Goal: Information Seeking & Learning: Learn about a topic

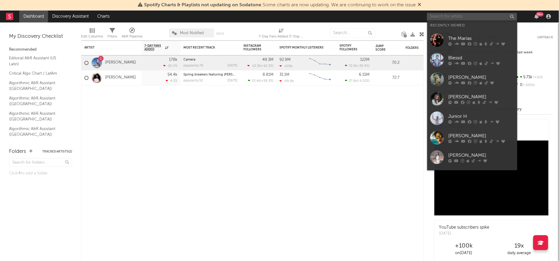
click at [467, 18] on input "text" at bounding box center [472, 16] width 90 height 7
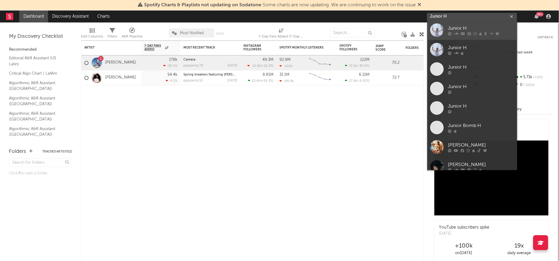
type input "Junior H"
click at [438, 29] on div at bounding box center [436, 29] width 13 height 13
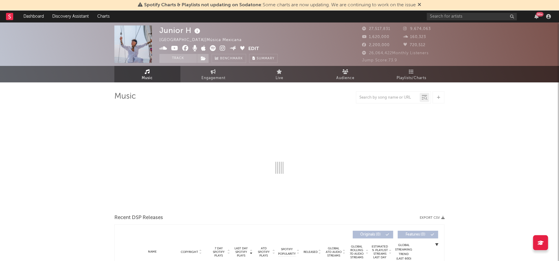
select select "6m"
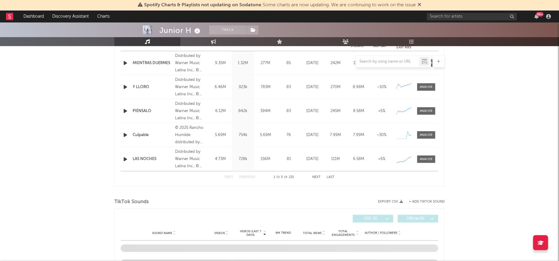
scroll to position [241, 0]
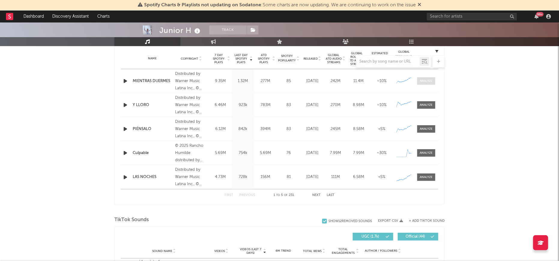
click at [426, 81] on div at bounding box center [426, 81] width 13 height 4
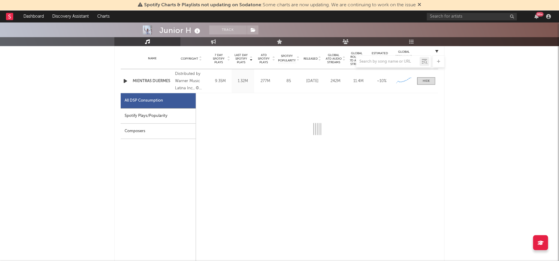
select select "6m"
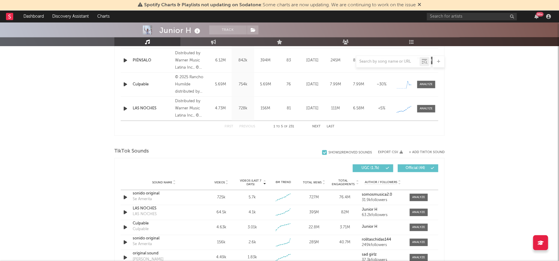
scroll to position [634, 0]
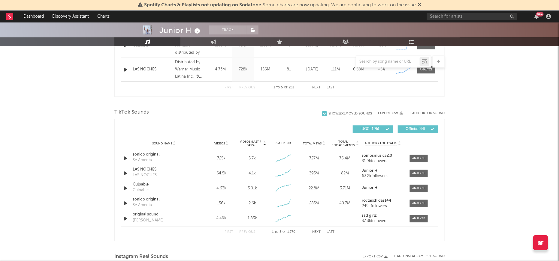
click at [318, 231] on button "Next" at bounding box center [316, 232] width 8 height 3
click at [316, 231] on button "Next" at bounding box center [316, 232] width 8 height 3
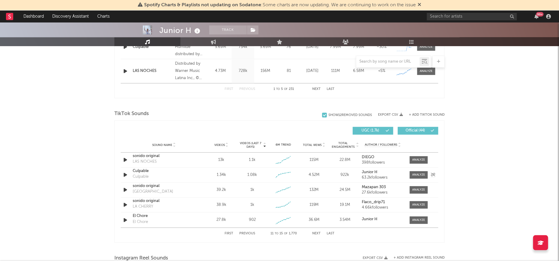
scroll to position [635, 0]
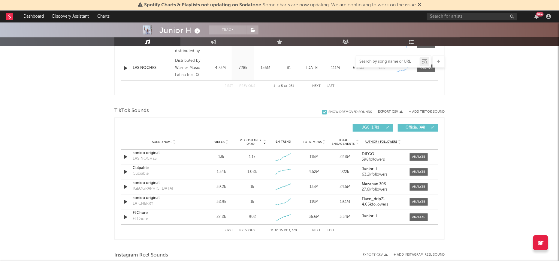
click at [386, 61] on input "text" at bounding box center [387, 61] width 63 height 5
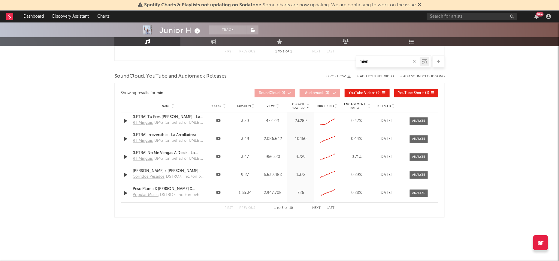
type input "mient"
select select "6m"
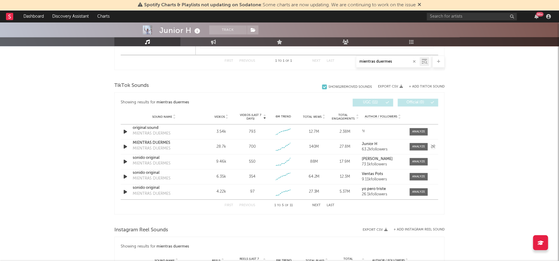
scroll to position [562, 0]
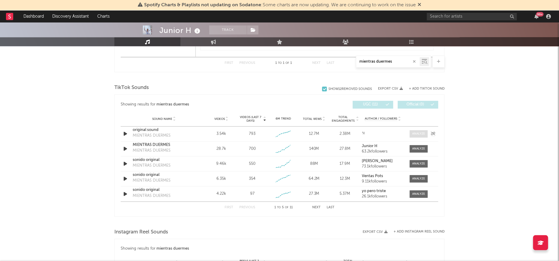
type input "mientras duermes"
click at [421, 132] on div at bounding box center [418, 134] width 13 height 4
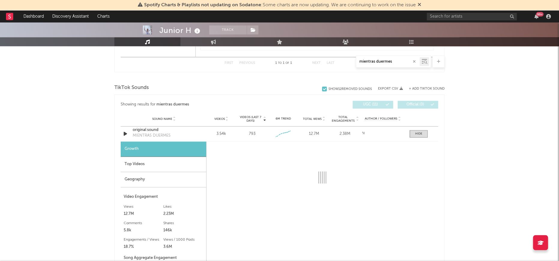
select select "1w"
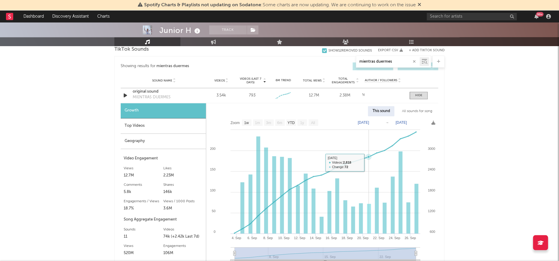
scroll to position [602, 0]
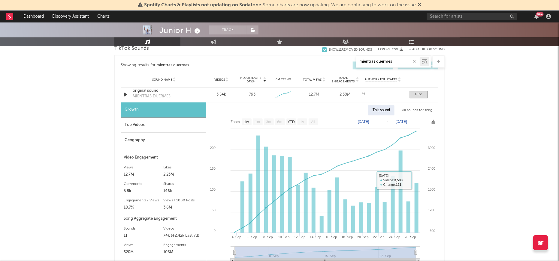
click at [423, 111] on div "All sounds for song" at bounding box center [416, 110] width 39 height 10
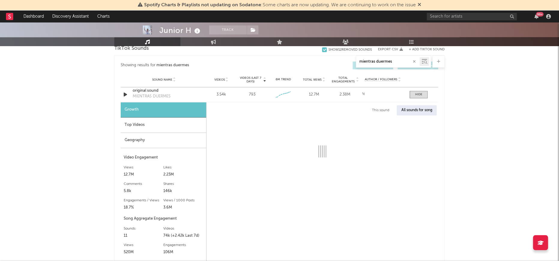
select select "1w"
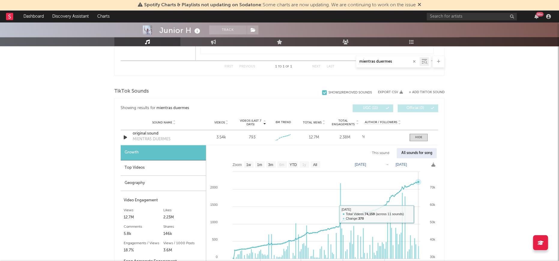
scroll to position [557, 0]
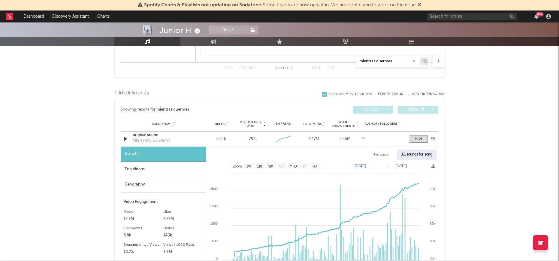
click at [424, 142] on div "Sound Name original sound MIENTRAS DUERMES Videos 3.54k Videos (last 7 days) 79…" at bounding box center [279, 139] width 317 height 15
click at [419, 139] on div at bounding box center [418, 139] width 7 height 4
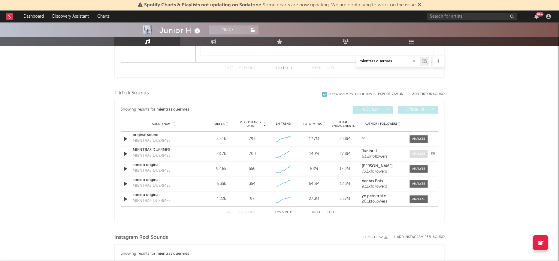
click at [419, 156] on span at bounding box center [418, 154] width 18 height 7
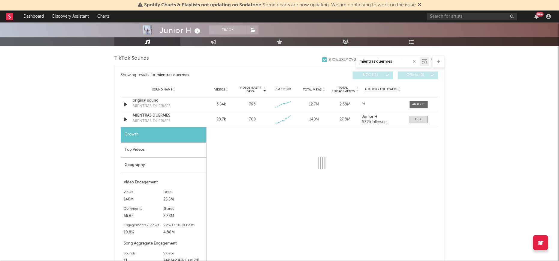
scroll to position [577, 0]
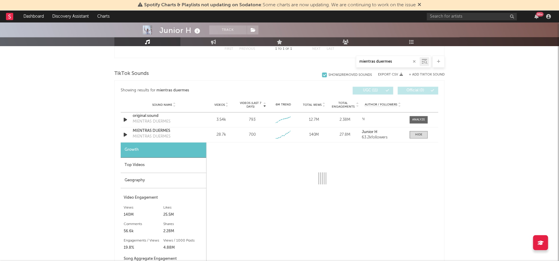
select select "6m"
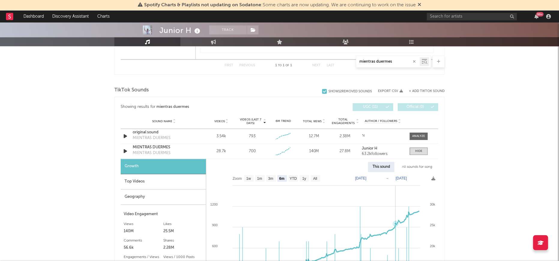
scroll to position [547, 0]
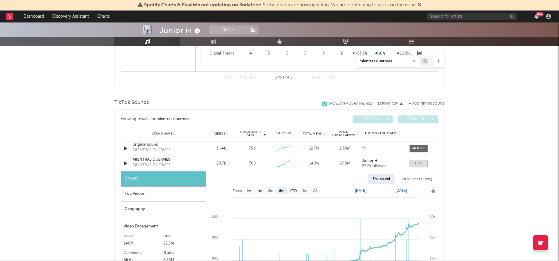
click at [418, 178] on div "All sounds for song" at bounding box center [416, 180] width 39 height 10
select select "1w"
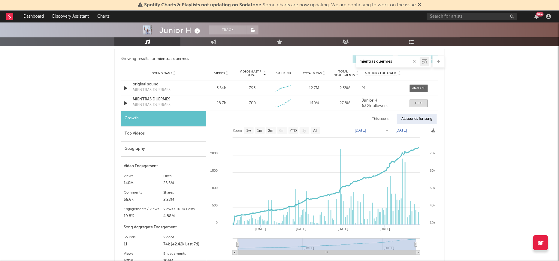
scroll to position [593, 0]
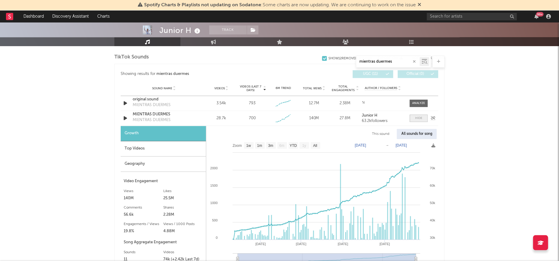
click at [424, 116] on span at bounding box center [418, 118] width 18 height 7
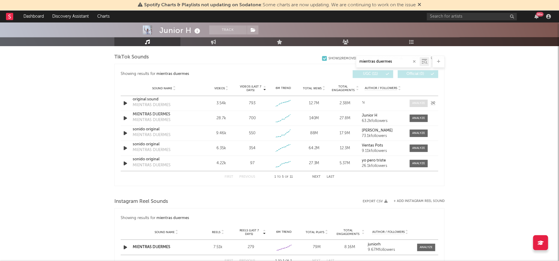
click at [416, 105] on span at bounding box center [418, 103] width 18 height 7
select select "1w"
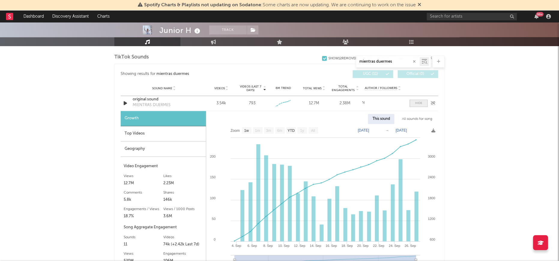
click at [419, 104] on div at bounding box center [418, 103] width 7 height 4
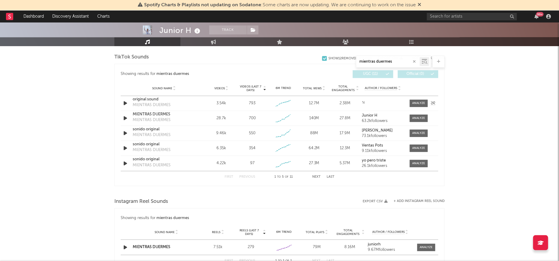
click at [142, 103] on div "MIENTRAS DUERMES" at bounding box center [152, 105] width 38 height 6
click at [138, 104] on div "MIENTRAS DUERMES" at bounding box center [152, 105] width 38 height 6
click at [145, 102] on div "MIENTRAS DUERMES" at bounding box center [152, 105] width 38 height 6
click at [123, 107] on div "Sound Name original sound MIENTRAS DUERMES Videos 3.54k Videos (last 7 days) 79…" at bounding box center [279, 103] width 317 height 15
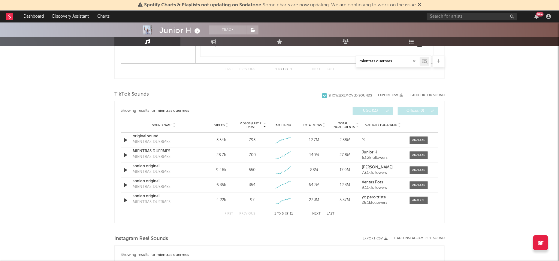
scroll to position [527, 0]
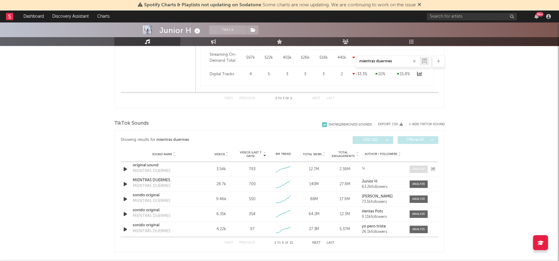
click at [410, 172] on span at bounding box center [418, 169] width 18 height 7
select select "1w"
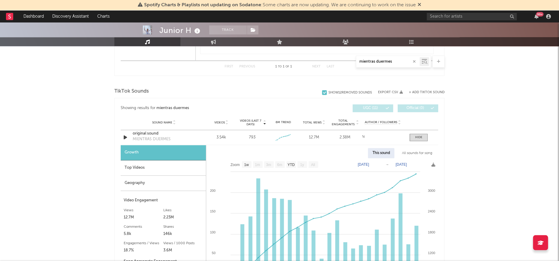
scroll to position [570, 0]
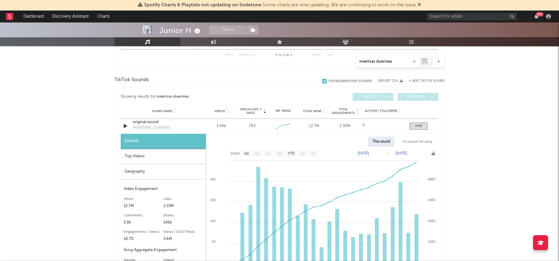
click at [140, 162] on div "Top Videos" at bounding box center [163, 156] width 85 height 15
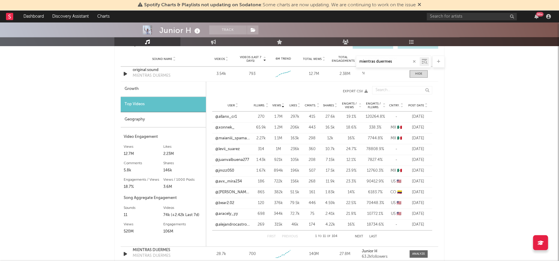
scroll to position [623, 0]
click at [226, 126] on link "@xonnek_" at bounding box center [224, 127] width 19 height 6
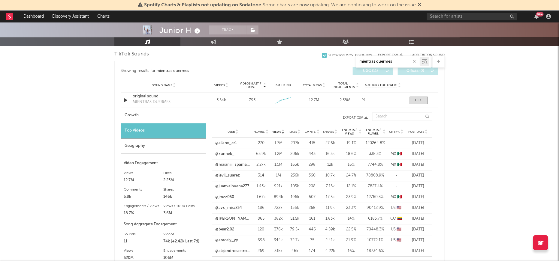
scroll to position [573, 0]
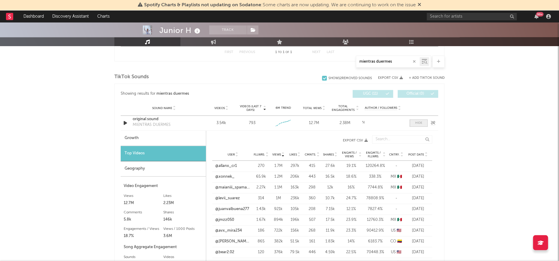
click at [418, 123] on div at bounding box center [418, 123] width 7 height 4
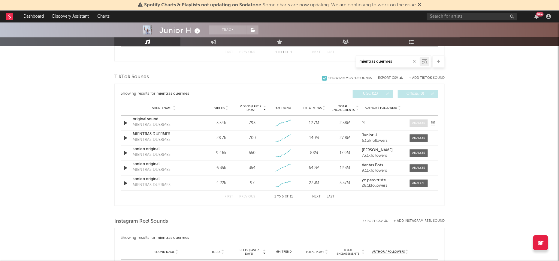
click at [419, 125] on span at bounding box center [418, 122] width 18 height 7
select select "1w"
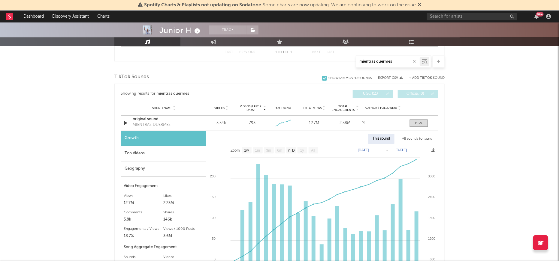
click at [407, 140] on div "All sounds for song" at bounding box center [416, 139] width 39 height 10
select select "1w"
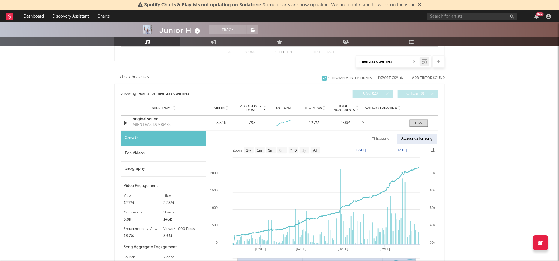
click at [461, 20] on div at bounding box center [472, 16] width 90 height 7
click at [466, 18] on input "text" at bounding box center [472, 16] width 90 height 7
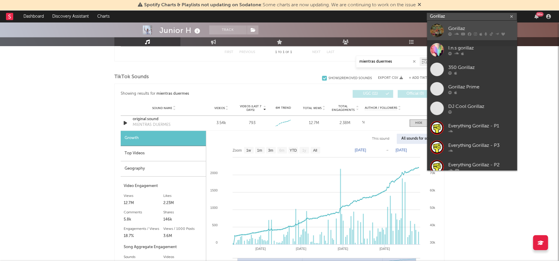
type input "Gorillaz"
click at [436, 30] on div at bounding box center [436, 30] width 13 height 13
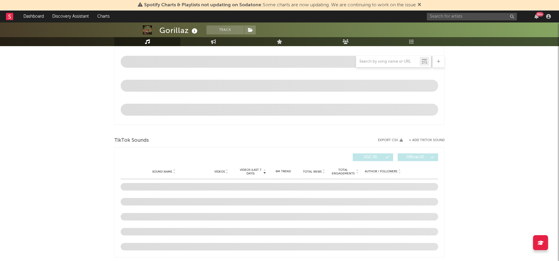
scroll to position [269, 0]
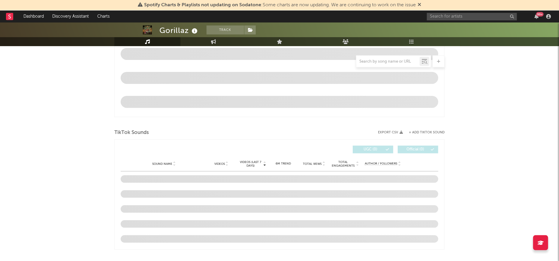
select select "6m"
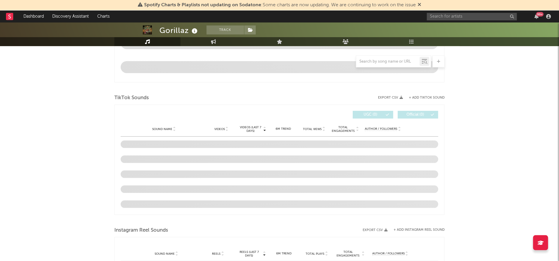
scroll to position [352, 0]
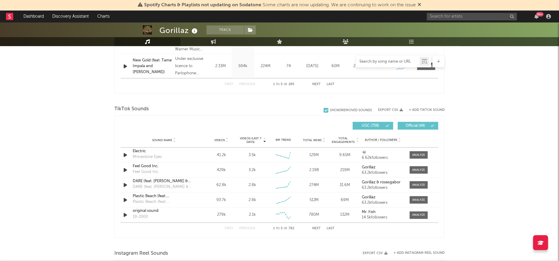
click at [383, 61] on input "text" at bounding box center [387, 61] width 63 height 5
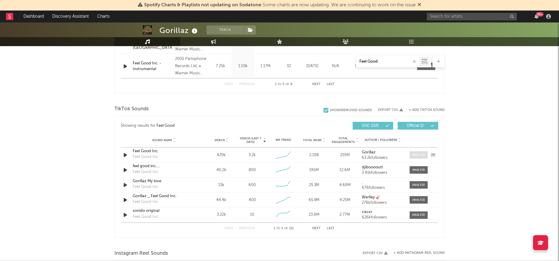
type input "Feel Good"
click at [413, 153] on div at bounding box center [418, 155] width 13 height 4
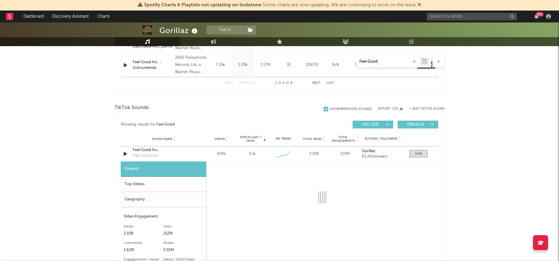
scroll to position [353, 0]
select select "6m"
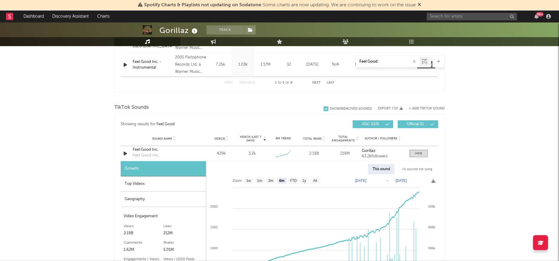
click at [414, 167] on div "All sounds for song" at bounding box center [416, 169] width 39 height 10
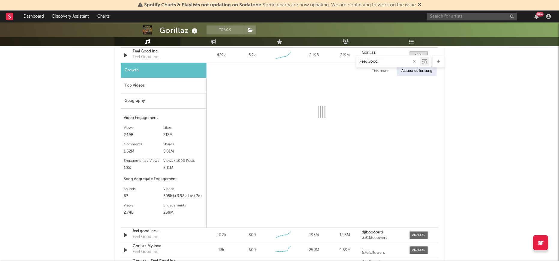
scroll to position [475, 0]
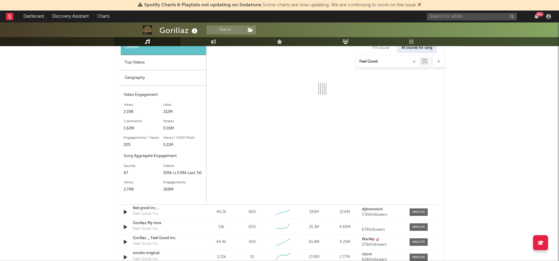
select select "1w"
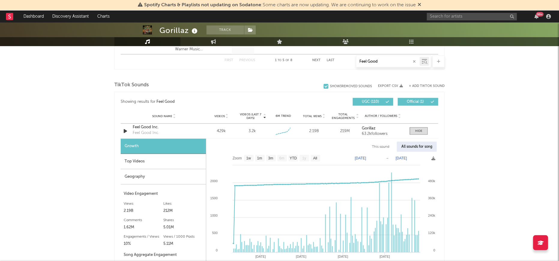
scroll to position [371, 0]
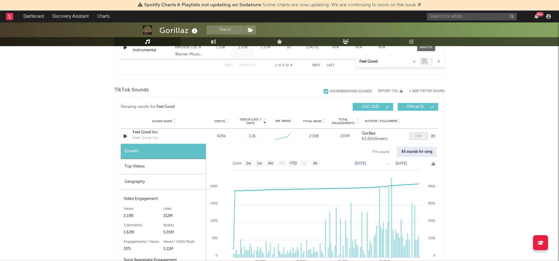
click at [417, 139] on span at bounding box center [418, 136] width 18 height 7
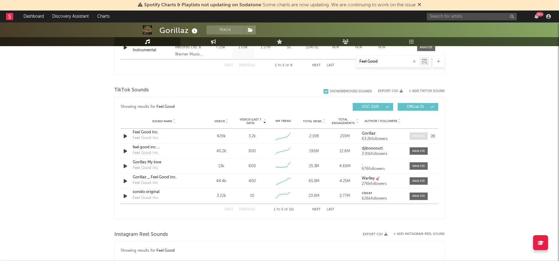
click at [417, 139] on span at bounding box center [418, 136] width 18 height 7
select select "6m"
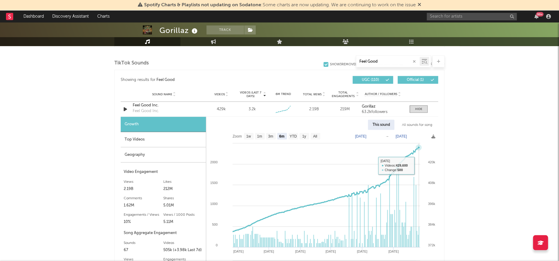
scroll to position [398, 0]
click at [423, 110] on span at bounding box center [418, 108] width 18 height 7
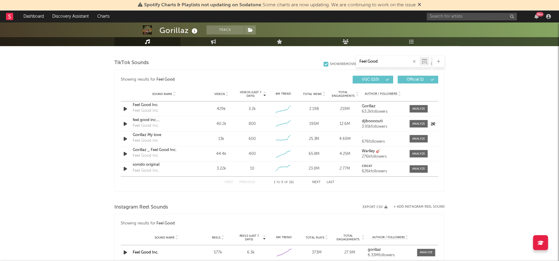
click at [416, 127] on div "Sound Name feel good inc. djibouti dub Feel Good Inc. Videos 40.2k Videos (last…" at bounding box center [279, 124] width 317 height 15
click at [418, 125] on div at bounding box center [418, 124] width 13 height 4
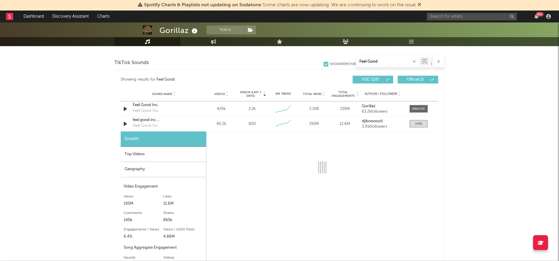
select select "6m"
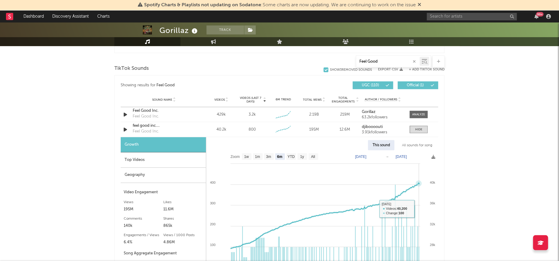
scroll to position [373, 0]
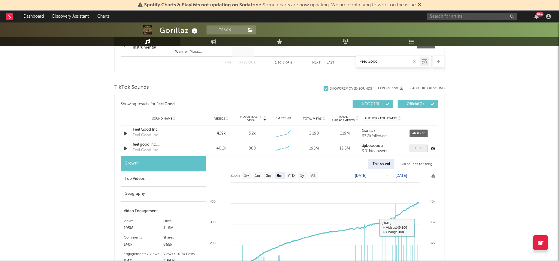
click at [423, 146] on span at bounding box center [418, 148] width 18 height 7
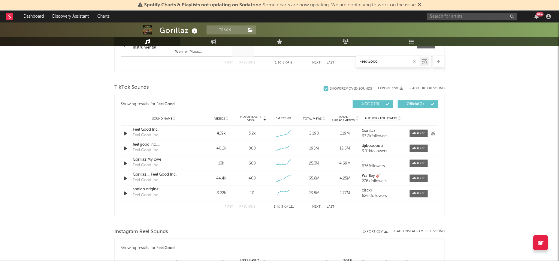
click at [178, 130] on div "Feel Good Inc." at bounding box center [164, 130] width 63 height 6
click at [418, 134] on div at bounding box center [418, 133] width 13 height 4
select select "6m"
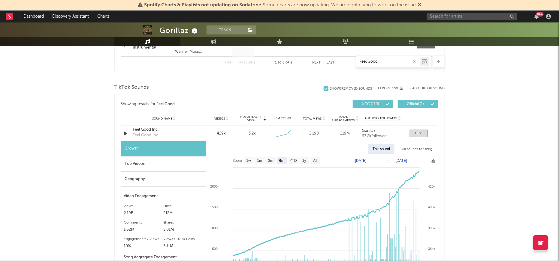
click at [172, 168] on div "Top Videos" at bounding box center [163, 164] width 85 height 15
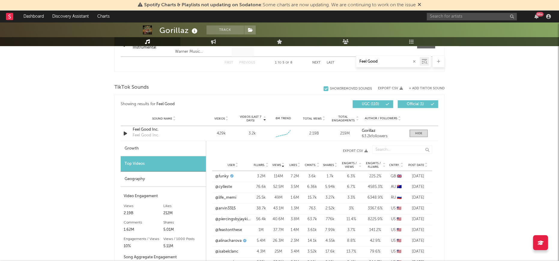
click at [393, 164] on span "Cntry." at bounding box center [394, 165] width 11 height 4
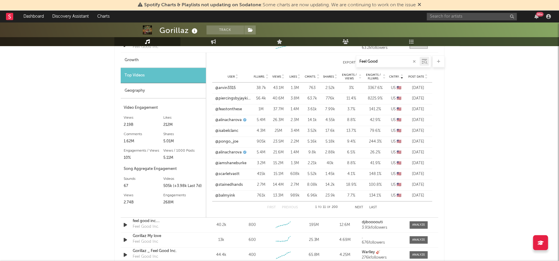
scroll to position [462, 0]
click at [358, 206] on button "Next" at bounding box center [359, 207] width 8 height 3
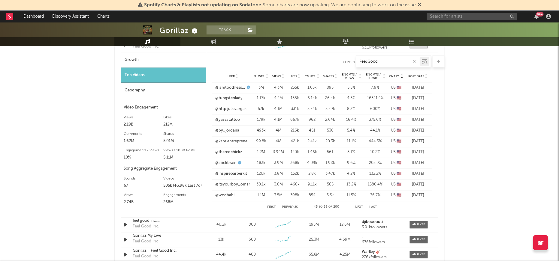
click at [358, 206] on button "Next" at bounding box center [359, 207] width 8 height 3
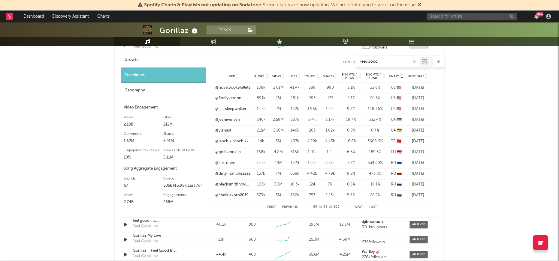
click at [358, 206] on button "Next" at bounding box center [359, 207] width 8 height 3
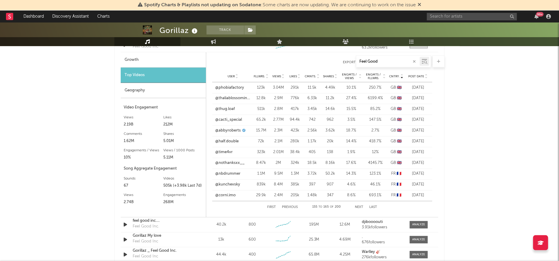
click at [358, 206] on button "Next" at bounding box center [359, 207] width 8 height 3
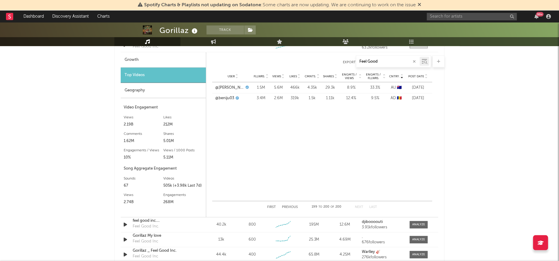
click at [288, 208] on button "Previous" at bounding box center [290, 207] width 16 height 3
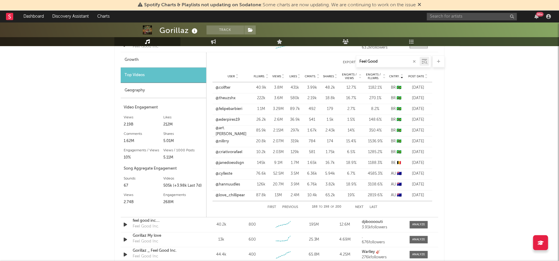
scroll to position [441, 0]
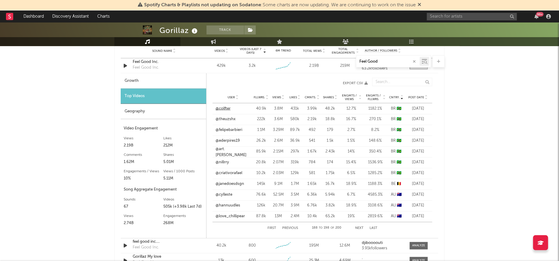
click at [226, 109] on link "@colfter" at bounding box center [222, 109] width 15 height 6
click at [228, 120] on link "@theuzshx" at bounding box center [225, 120] width 20 height 6
click at [231, 139] on link "@ederpires19" at bounding box center [227, 141] width 24 height 6
click at [232, 172] on link "@criativorafael" at bounding box center [228, 174] width 27 height 6
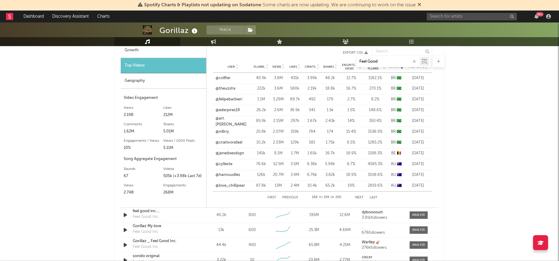
scroll to position [473, 0]
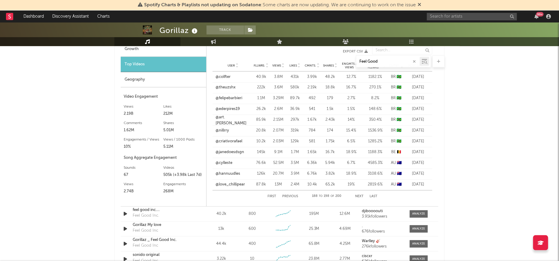
click at [286, 196] on button "Previous" at bounding box center [290, 196] width 16 height 3
click at [231, 164] on link "@rabiscoeasy" at bounding box center [227, 163] width 25 height 6
click at [223, 174] on link "@ellzlyrics" at bounding box center [224, 174] width 19 height 6
click at [230, 184] on link "@fernandobom92" at bounding box center [231, 185] width 33 height 6
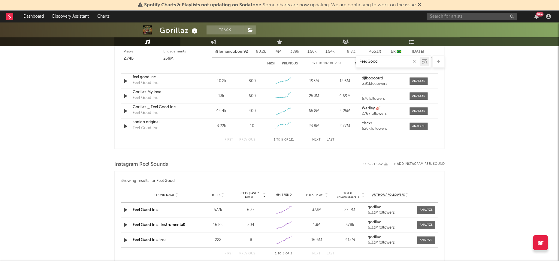
scroll to position [659, 0]
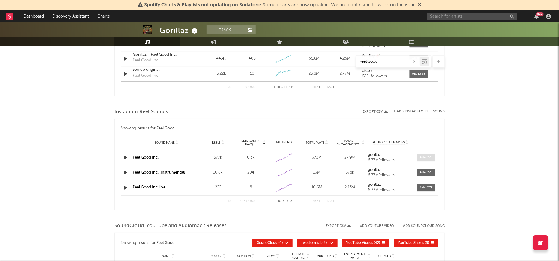
click at [424, 157] on div at bounding box center [425, 157] width 13 height 4
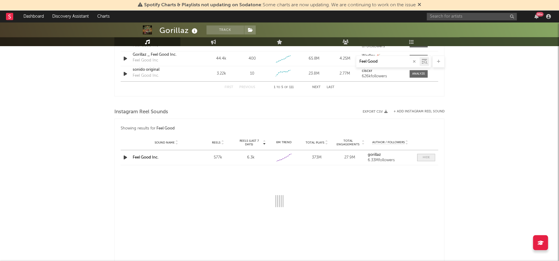
select select "6m"
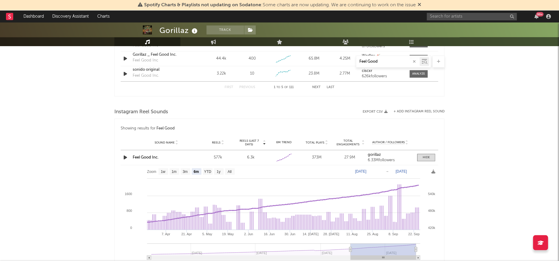
scroll to position [686, 0]
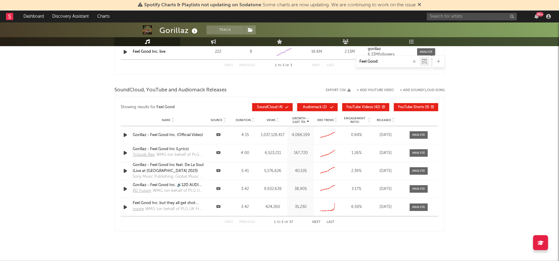
scroll to position [897, 0]
click at [422, 135] on div at bounding box center [418, 135] width 13 height 4
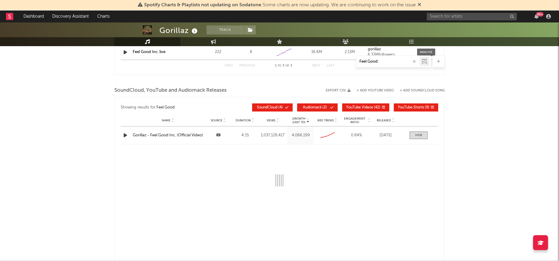
select select "6m"
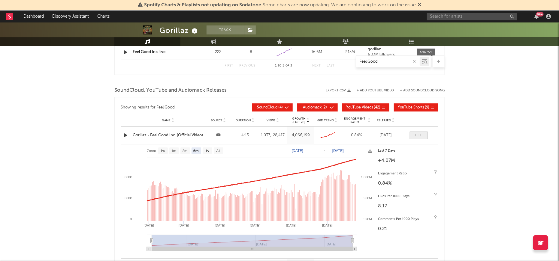
click at [421, 135] on div at bounding box center [418, 135] width 7 height 4
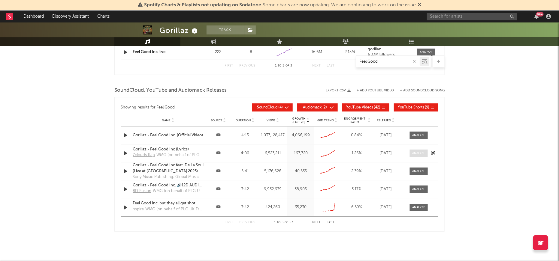
click at [419, 151] on div at bounding box center [418, 153] width 13 height 4
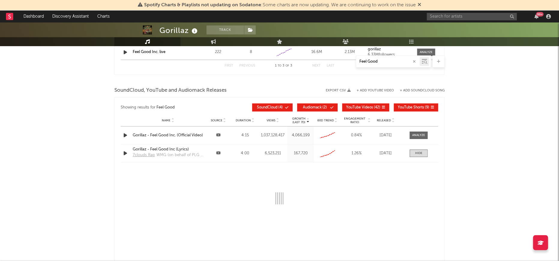
select select "6m"
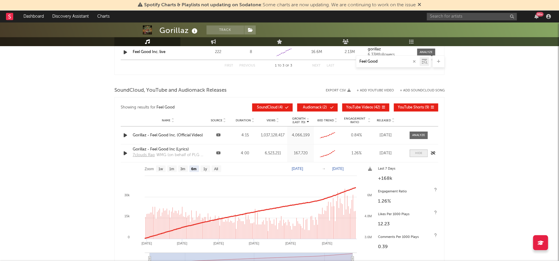
click at [418, 151] on div at bounding box center [418, 153] width 7 height 4
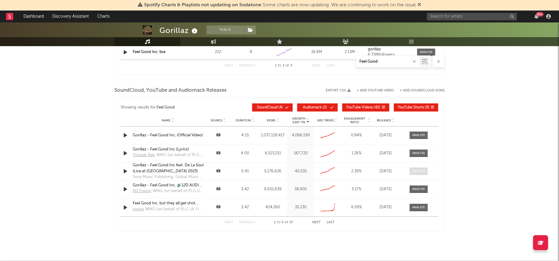
click at [420, 170] on div at bounding box center [418, 171] width 13 height 4
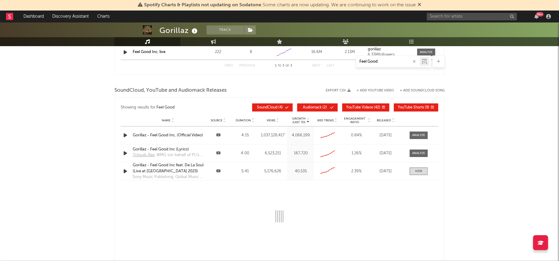
select select "6m"
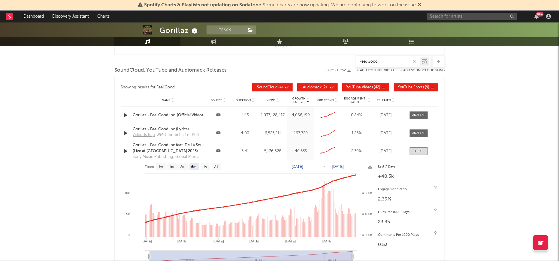
scroll to position [918, 0]
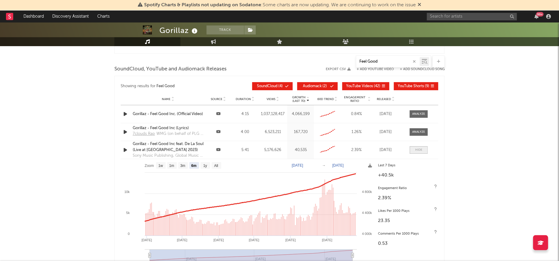
click at [418, 149] on div at bounding box center [418, 150] width 7 height 4
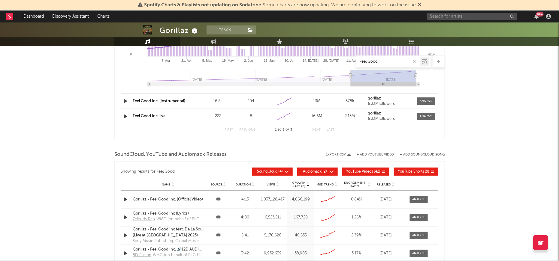
scroll to position [910, 0]
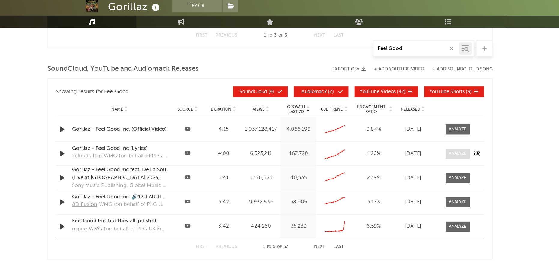
click at [418, 139] on div at bounding box center [418, 139] width 13 height 4
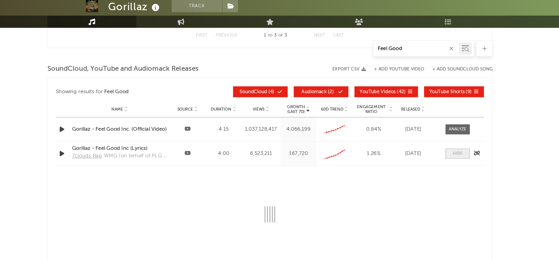
select select "6m"
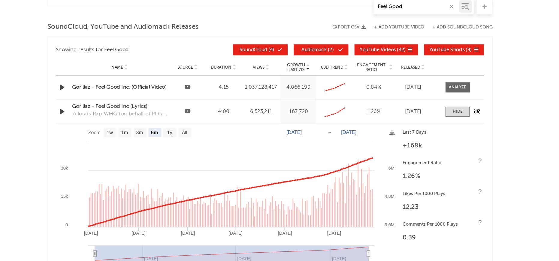
click at [150, 140] on link "7clouds Rap" at bounding box center [145, 143] width 24 height 8
click at [218, 137] on icon at bounding box center [218, 139] width 4 height 4
click at [125, 137] on icon "button" at bounding box center [125, 139] width 6 height 7
click at [124, 139] on icon "button" at bounding box center [125, 139] width 6 height 7
click at [166, 134] on div "Gorillaz - Feel Good Inc (Lyrics)" at bounding box center [168, 136] width 71 height 6
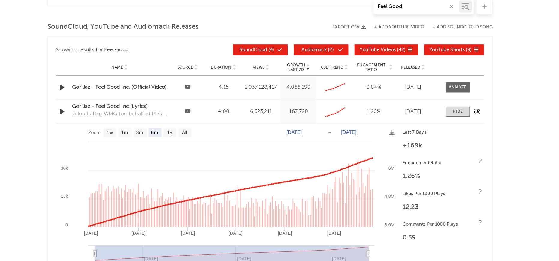
click at [158, 133] on div "Gorillaz - Feel Good Inc (Lyrics)" at bounding box center [168, 136] width 71 height 6
click at [125, 121] on icon "button" at bounding box center [125, 121] width 6 height 7
click at [218, 119] on icon at bounding box center [218, 121] width 4 height 4
click at [181, 119] on div "Gorillaz - Feel Good Inc. (Official Video)" at bounding box center [168, 122] width 71 height 6
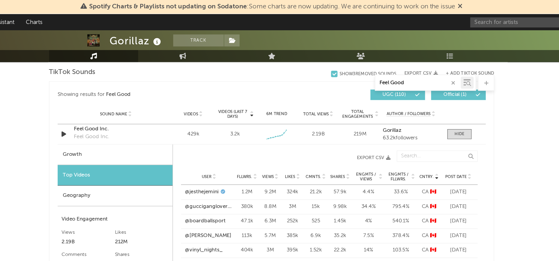
scroll to position [405, 0]
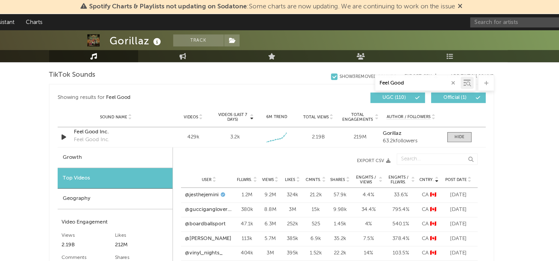
click at [140, 115] on div "Growth" at bounding box center [163, 116] width 85 height 15
select select "6m"
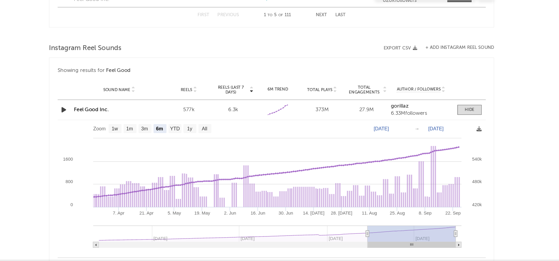
scroll to position [671, 0]
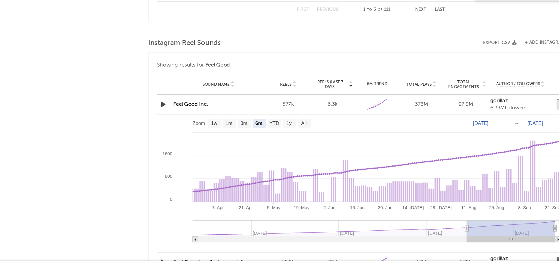
click at [118, 190] on div "Showing results for Feel Good Reels (last 7 days) Sound Name Reels Reels (last …" at bounding box center [279, 203] width 330 height 194
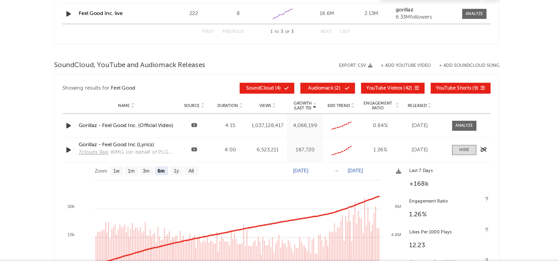
scroll to position [898, 0]
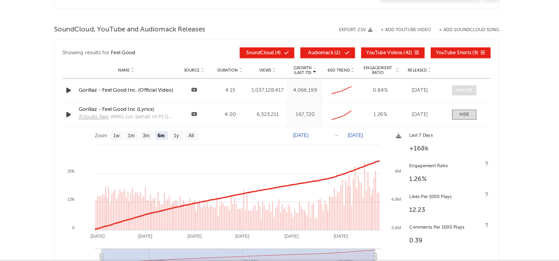
click at [415, 133] on div at bounding box center [418, 134] width 13 height 4
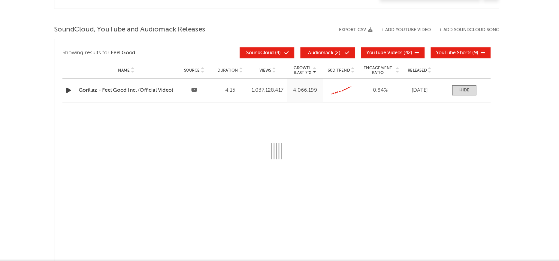
select select "6m"
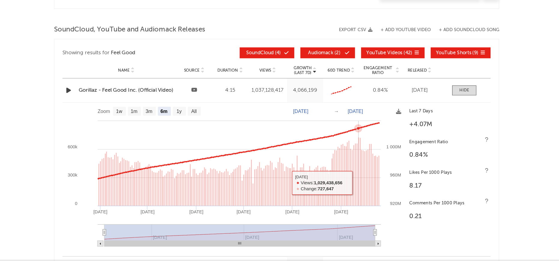
click at [340, 201] on rect at bounding box center [340, 194] width 1 height 51
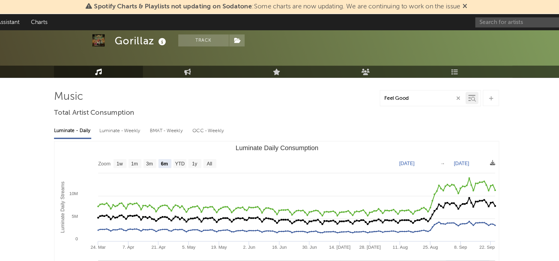
scroll to position [0, 0]
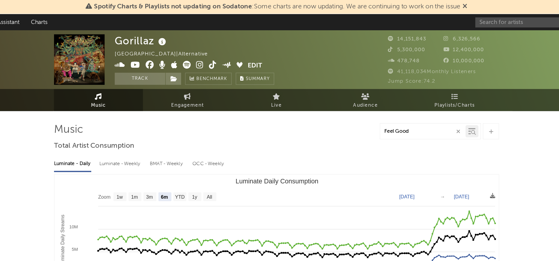
click at [385, 98] on input "Feel Good" at bounding box center [387, 97] width 63 height 5
type input "Lagos Mónaco"
drag, startPoint x: 387, startPoint y: 97, endPoint x: 343, endPoint y: 97, distance: 43.8
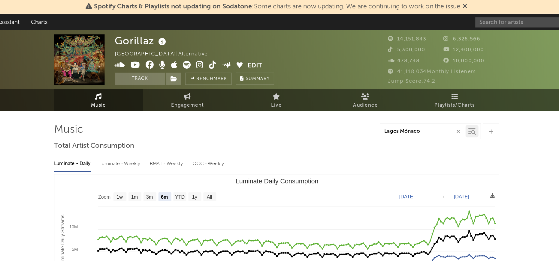
click at [343, 97] on div "Lagos Mónaco" at bounding box center [279, 97] width 330 height 12
select select "6m"
click at [451, 17] on input "text" at bounding box center [472, 16] width 90 height 7
select select "6m"
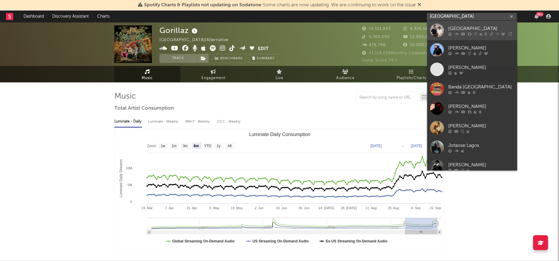
type input "Lagos"
click at [434, 32] on div at bounding box center [436, 30] width 13 height 13
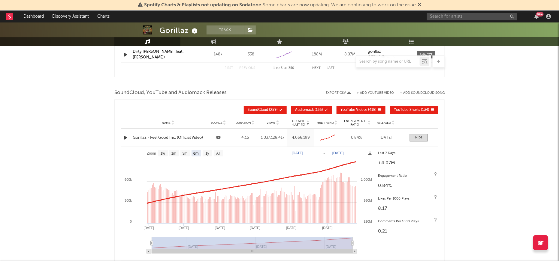
scroll to position [932, 0]
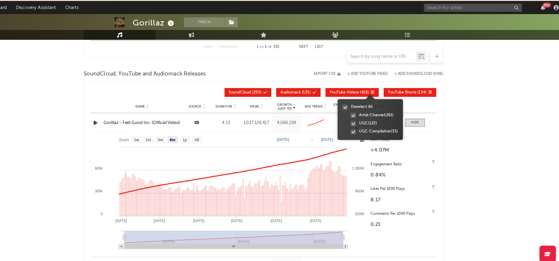
click at [363, 115] on div at bounding box center [361, 115] width 5 height 5
click at [359, 115] on input "Artist Channel ( 261 )" at bounding box center [359, 116] width 0 height 6
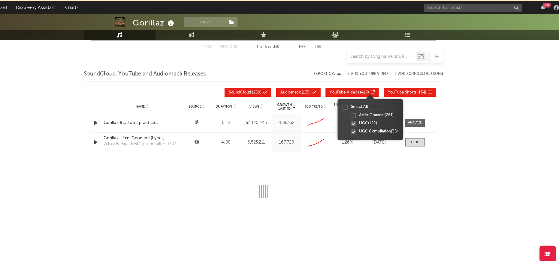
select select "6m"
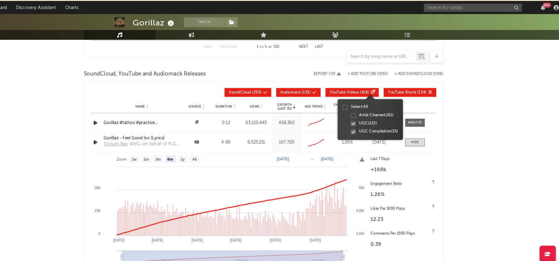
click at [362, 115] on div at bounding box center [361, 115] width 5 height 5
click at [359, 115] on input "Artist Channel ( 261 )" at bounding box center [359, 116] width 0 height 6
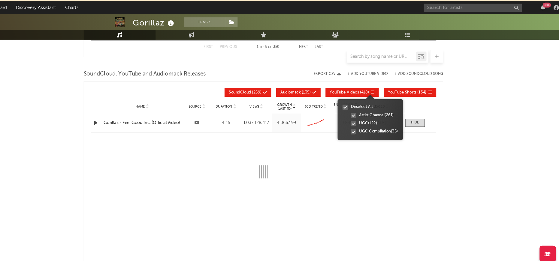
select select "6m"
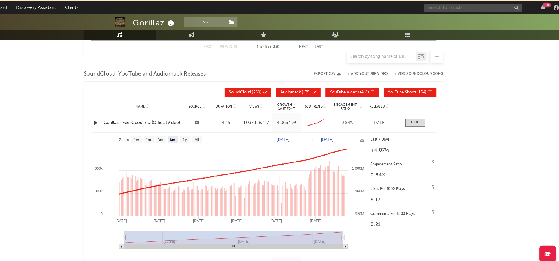
click at [444, 16] on input "text" at bounding box center [472, 16] width 90 height 7
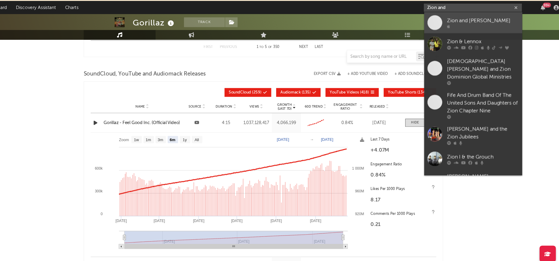
type input "Zion and"
click at [432, 31] on span at bounding box center [436, 30] width 13 height 13
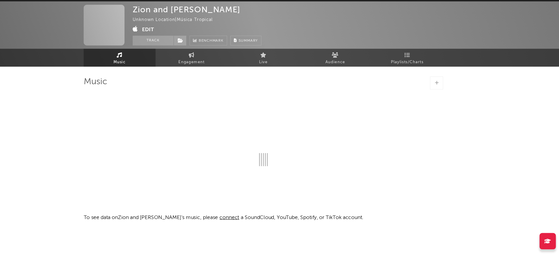
scroll to position [42, 0]
select select "1w"
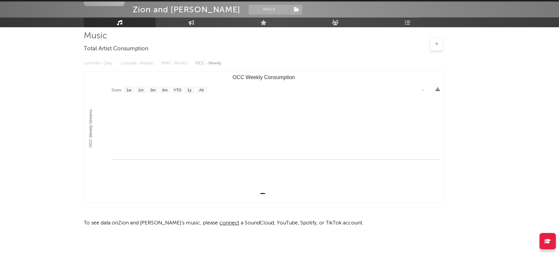
scroll to position [0, 0]
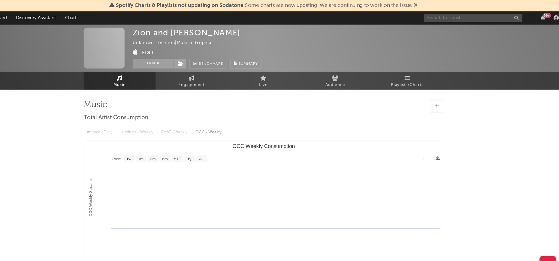
click at [475, 16] on input "text" at bounding box center [472, 16] width 90 height 7
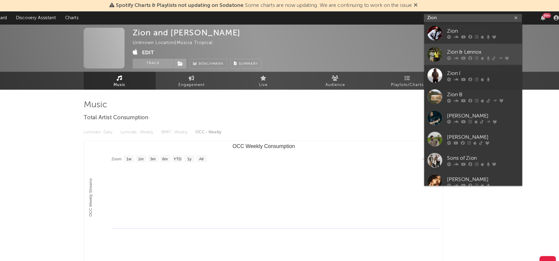
type input "Zion"
click at [436, 49] on div at bounding box center [436, 49] width 13 height 13
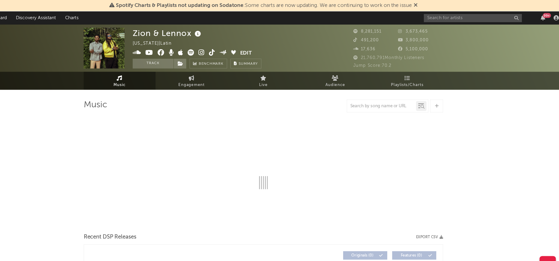
select select "6m"
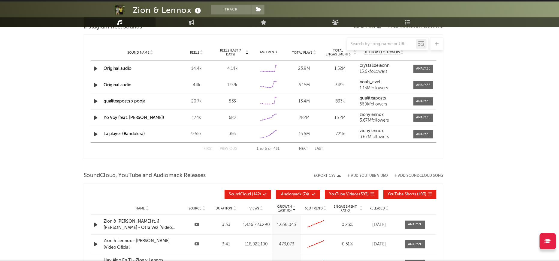
scroll to position [644, 0]
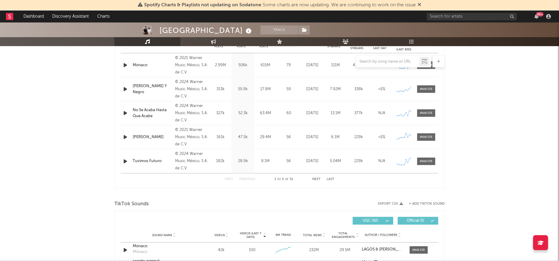
select select "6m"
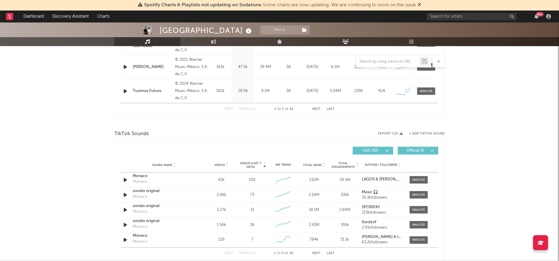
scroll to position [341, 0]
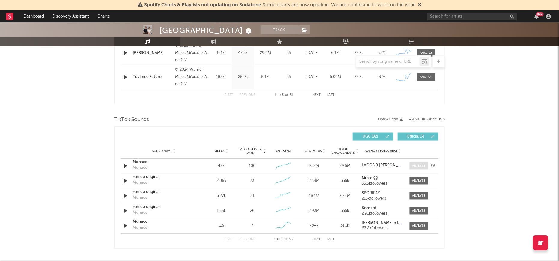
click at [423, 166] on div at bounding box center [418, 166] width 13 height 4
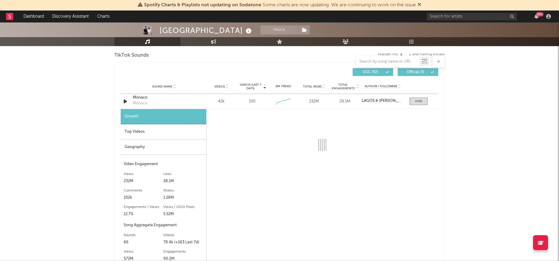
scroll to position [405, 0]
select select "6m"
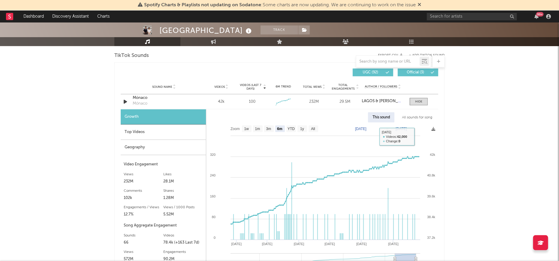
click at [418, 115] on div "All sounds for song" at bounding box center [416, 117] width 39 height 10
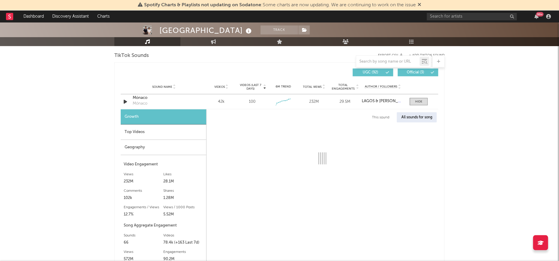
select select "1w"
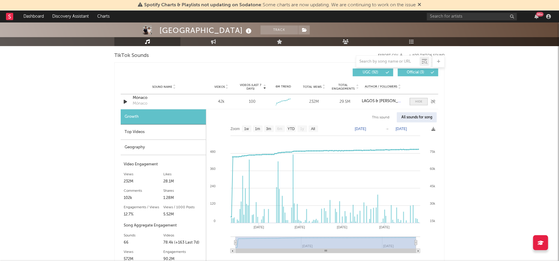
click at [420, 105] on span at bounding box center [418, 101] width 18 height 7
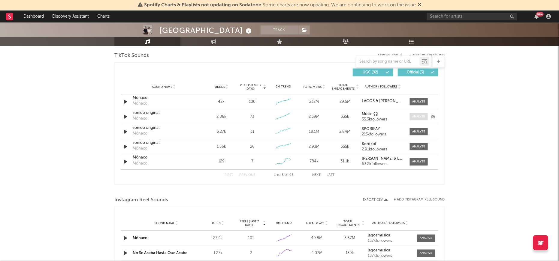
click at [419, 116] on div at bounding box center [418, 117] width 13 height 4
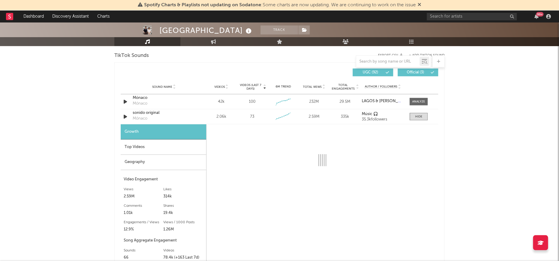
select select "6m"
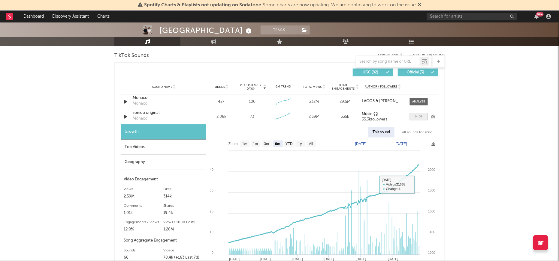
click at [417, 118] on div at bounding box center [418, 117] width 7 height 4
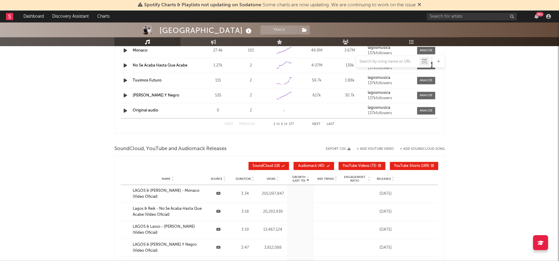
scroll to position [608, 0]
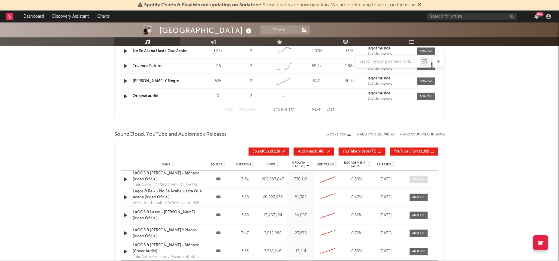
click at [415, 178] on div at bounding box center [418, 179] width 13 height 4
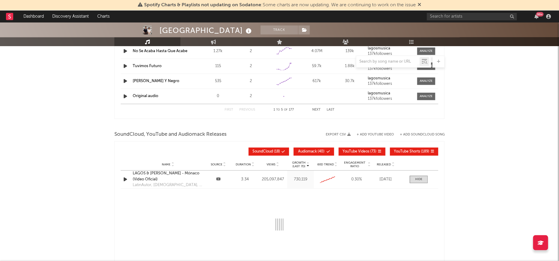
select select "6m"
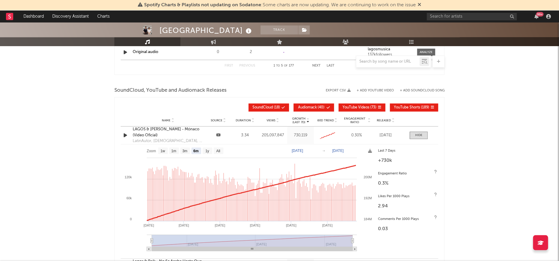
scroll to position [658, 0]
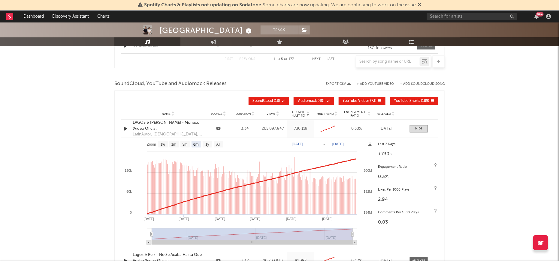
click at [412, 99] on span "YouTube Shorts" at bounding box center [407, 101] width 26 height 4
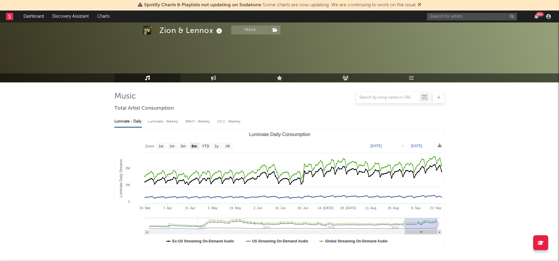
select select "6m"
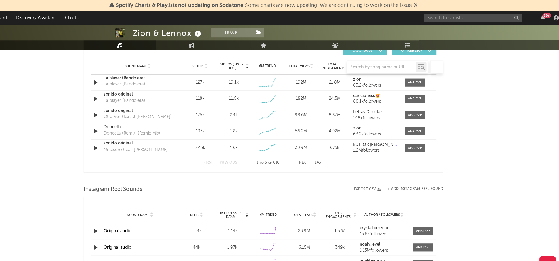
scroll to position [419, 0]
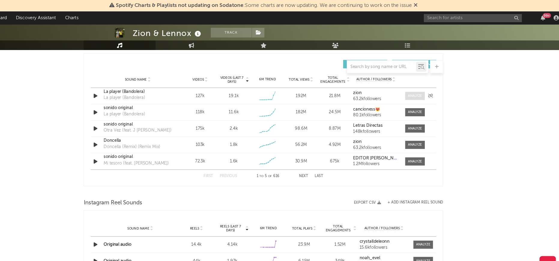
click at [418, 87] on div at bounding box center [418, 88] width 13 height 4
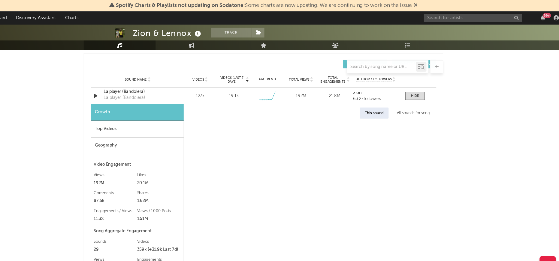
select select "6m"
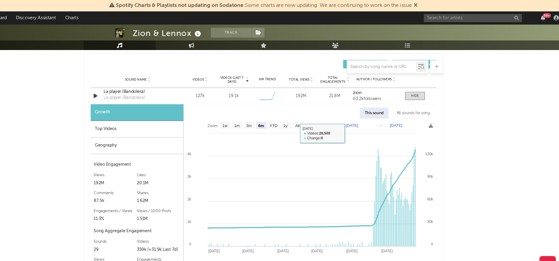
click at [411, 103] on div "All sounds for song" at bounding box center [416, 104] width 39 height 10
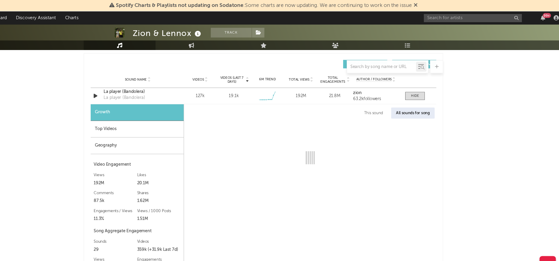
select select "1w"
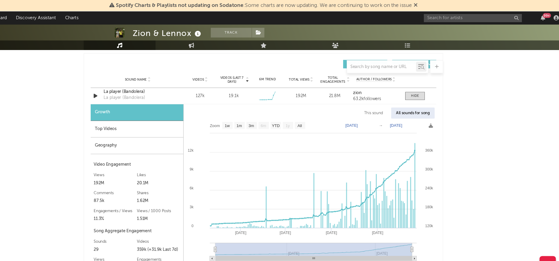
click at [135, 118] on div "Top Videos" at bounding box center [163, 118] width 85 height 15
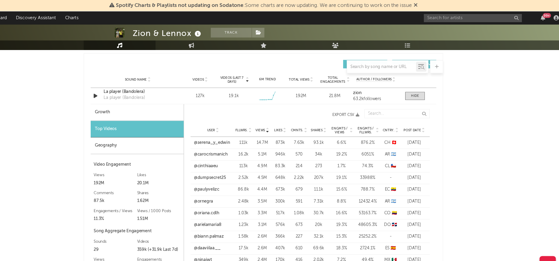
click at [418, 118] on span "Post Date" at bounding box center [416, 120] width 16 height 4
click at [226, 133] on link "@wxxsofi_" at bounding box center [224, 131] width 19 height 6
click at [233, 141] on link "@mariaelizallde" at bounding box center [229, 142] width 28 height 6
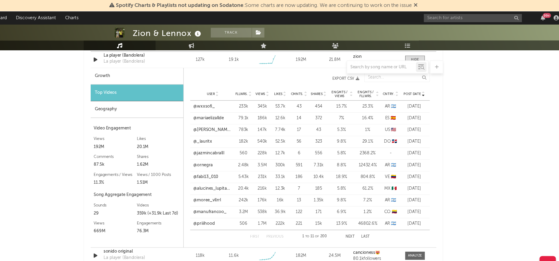
scroll to position [443, 0]
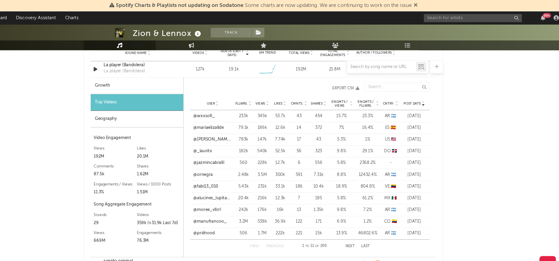
click at [151, 107] on div "Geography" at bounding box center [163, 109] width 85 height 15
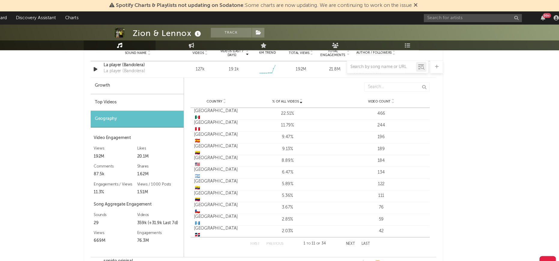
click at [146, 97] on div "Top Videos" at bounding box center [163, 94] width 85 height 15
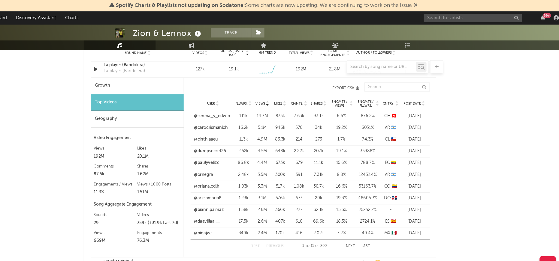
click at [222, 216] on link "@ninajwt" at bounding box center [223, 215] width 17 height 6
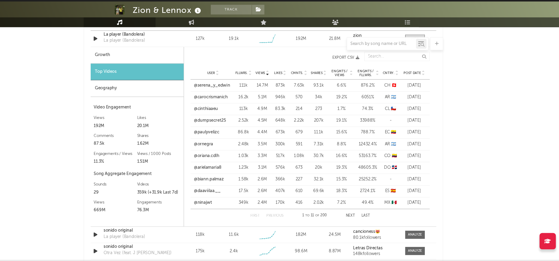
scroll to position [452, 0]
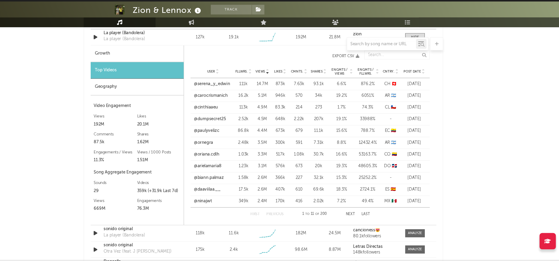
click at [360, 217] on button "Next" at bounding box center [359, 218] width 8 height 3
click at [397, 85] on span "Cntry." at bounding box center [394, 87] width 11 height 4
click at [359, 217] on button "Next" at bounding box center [359, 218] width 8 height 3
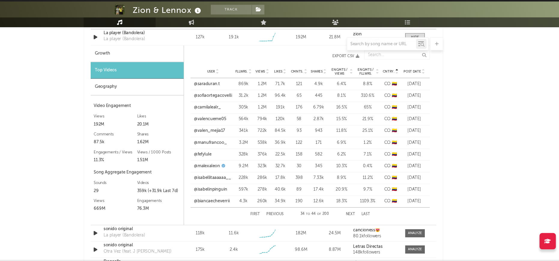
click at [359, 217] on button "Next" at bounding box center [359, 218] width 8 height 3
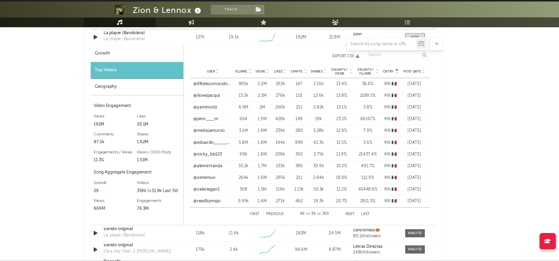
click at [359, 217] on button "Next" at bounding box center [359, 218] width 8 height 3
click at [292, 214] on div "First Previous 100 to 110 of 200 Next Last" at bounding box center [322, 218] width 110 height 12
click at [292, 217] on button "Previous" at bounding box center [290, 218] width 16 height 3
click at [361, 217] on button "Next" at bounding box center [359, 218] width 8 height 3
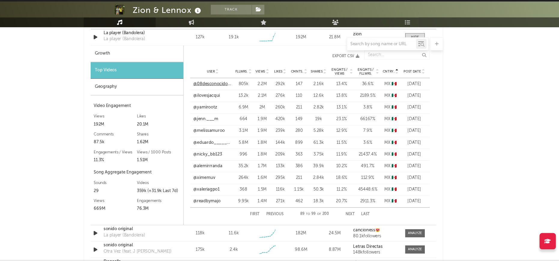
click at [227, 97] on link "@08desconocido08" at bounding box center [232, 98] width 35 height 6
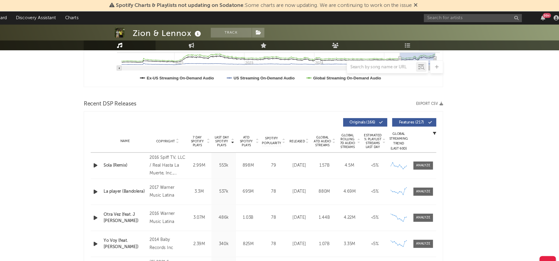
scroll to position [37, 0]
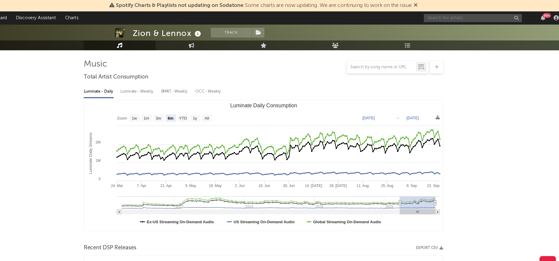
click at [467, 19] on input "text" at bounding box center [472, 16] width 90 height 7
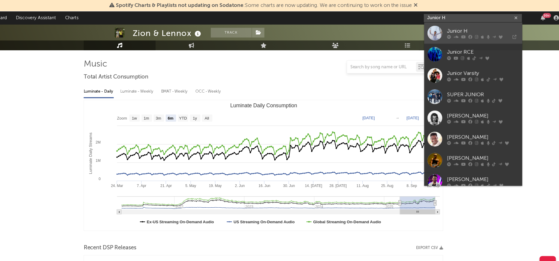
type input "Junior H"
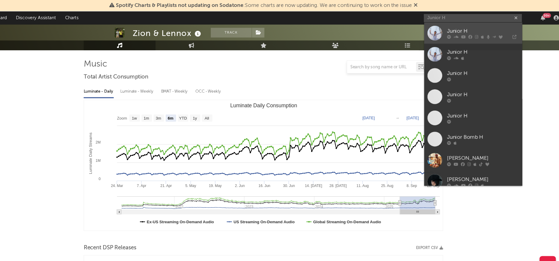
click at [438, 29] on div at bounding box center [436, 30] width 13 height 13
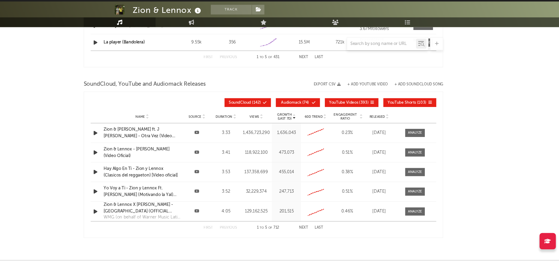
scroll to position [820, 0]
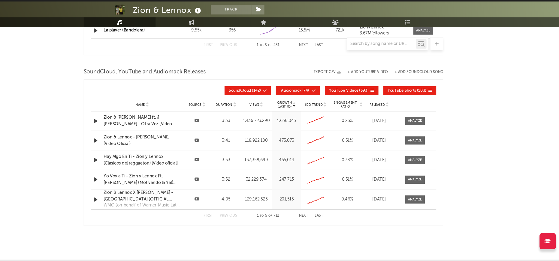
click at [314, 218] on button "Next" at bounding box center [316, 219] width 8 height 3
click at [315, 218] on button "Next" at bounding box center [316, 219] width 8 height 3
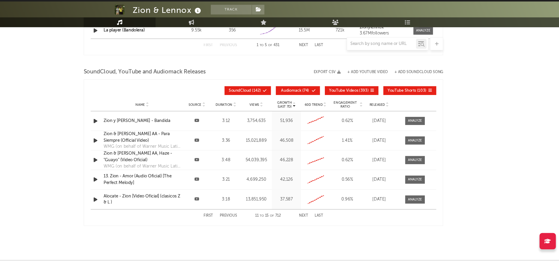
click at [226, 218] on button "First" at bounding box center [228, 219] width 9 height 3
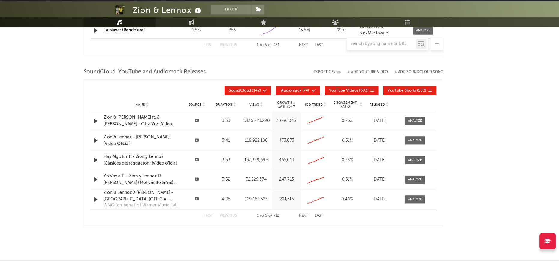
click at [316, 219] on button "Next" at bounding box center [316, 219] width 8 height 3
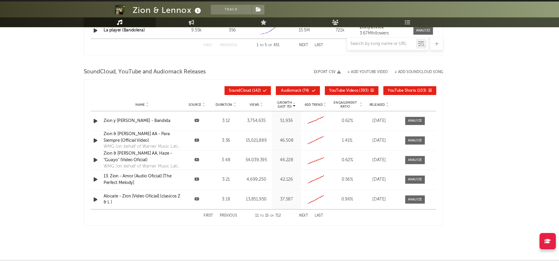
click at [316, 219] on button "Next" at bounding box center [316, 219] width 8 height 3
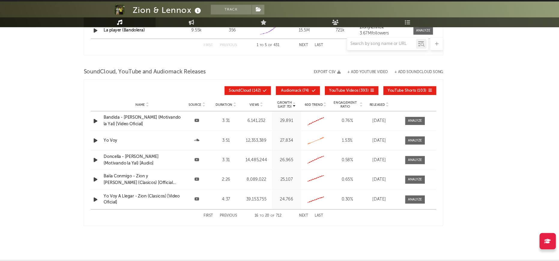
click at [316, 219] on button "Next" at bounding box center [316, 219] width 8 height 3
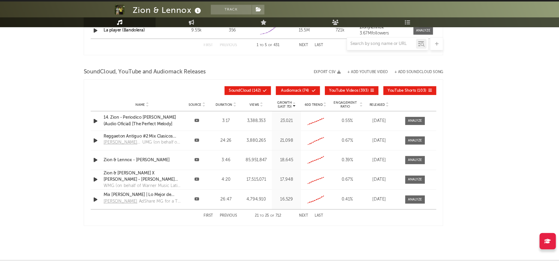
click at [316, 219] on button "Next" at bounding box center [316, 219] width 8 height 3
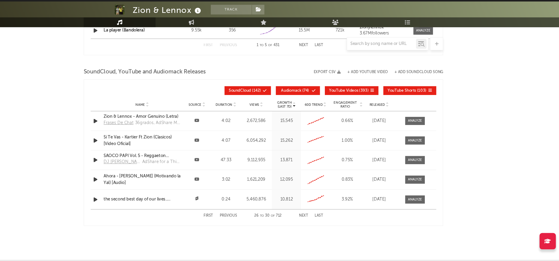
click at [316, 219] on button "Next" at bounding box center [316, 219] width 8 height 3
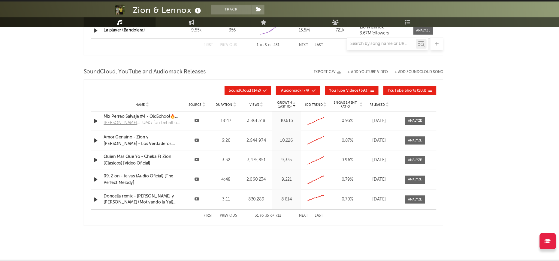
click at [316, 219] on button "Next" at bounding box center [316, 219] width 8 height 3
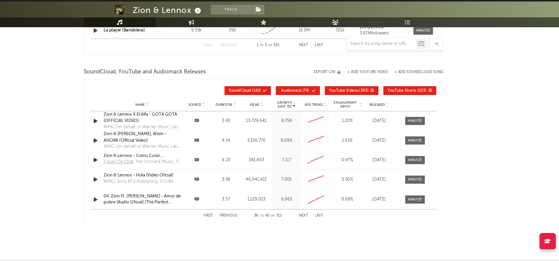
click at [391, 58] on div at bounding box center [387, 61] width 63 height 7
click at [389, 59] on input "text" at bounding box center [387, 61] width 63 height 5
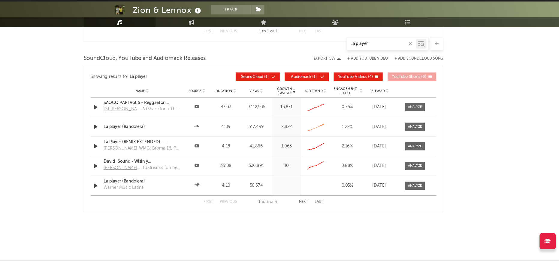
scroll to position [682, 0]
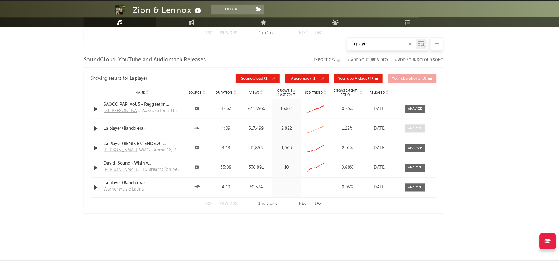
type input "La player"
click at [423, 138] on div at bounding box center [418, 139] width 13 height 4
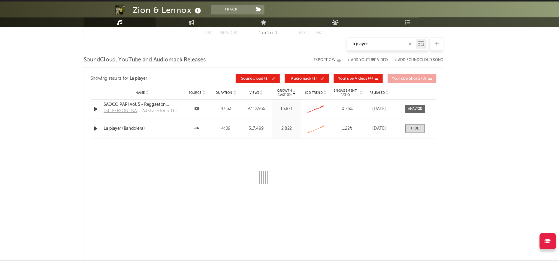
select select "6m"
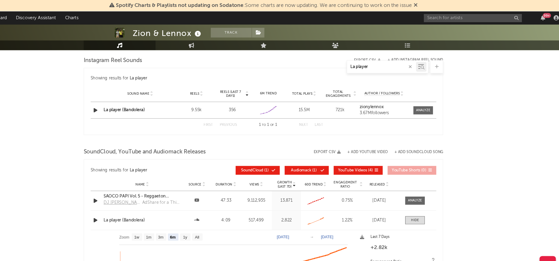
scroll to position [601, 0]
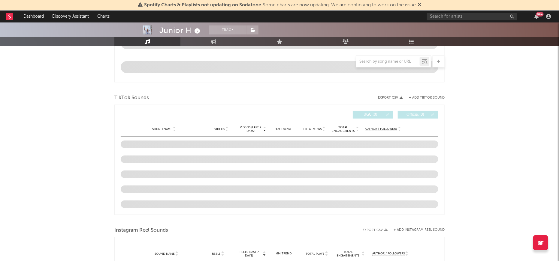
select select "6m"
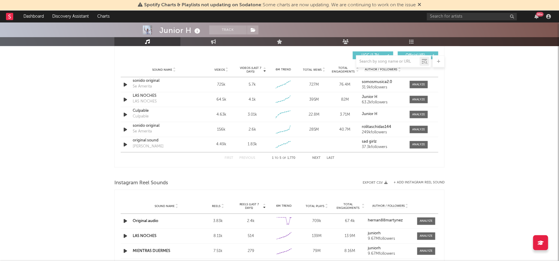
scroll to position [406, 0]
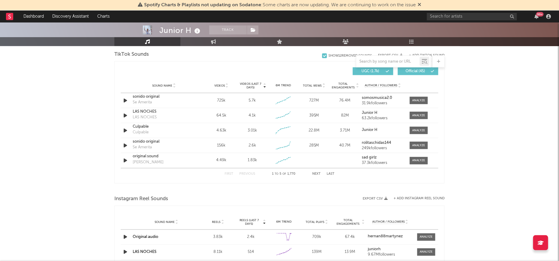
click at [316, 174] on button "Next" at bounding box center [316, 174] width 8 height 3
click at [422, 116] on div at bounding box center [418, 115] width 13 height 4
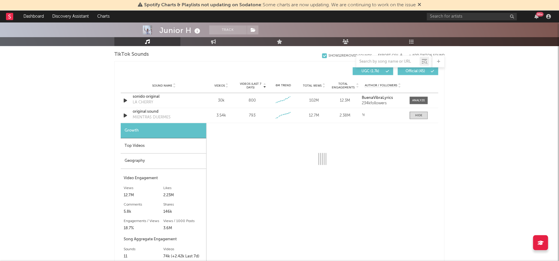
select select "1w"
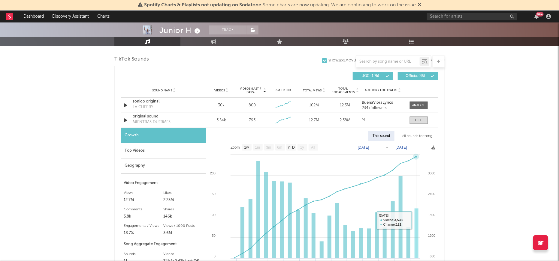
scroll to position [393, 0]
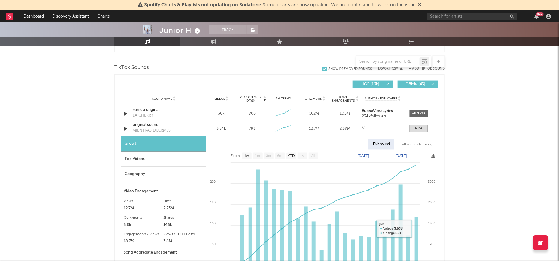
click at [418, 143] on div "All sounds for song" at bounding box center [416, 144] width 39 height 10
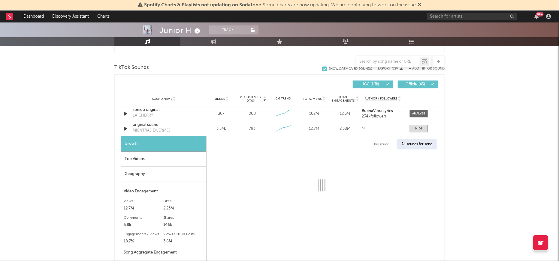
select select "1w"
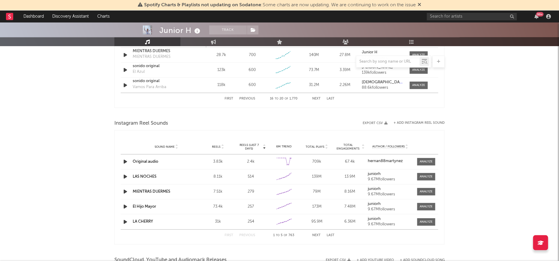
scroll to position [684, 0]
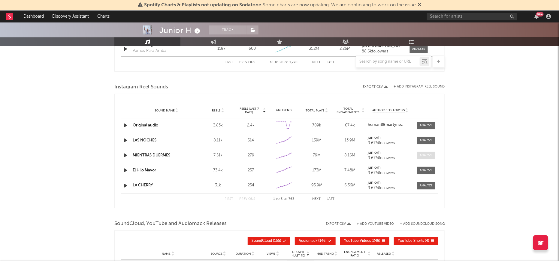
click at [427, 154] on div at bounding box center [425, 155] width 13 height 4
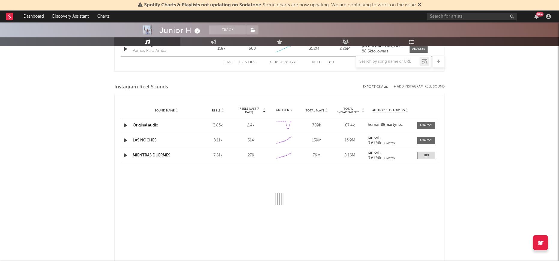
select select "6m"
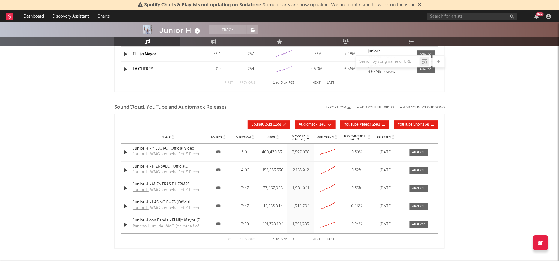
scroll to position [915, 0]
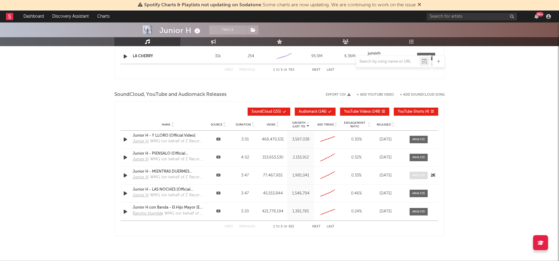
click at [421, 175] on div at bounding box center [418, 175] width 13 height 4
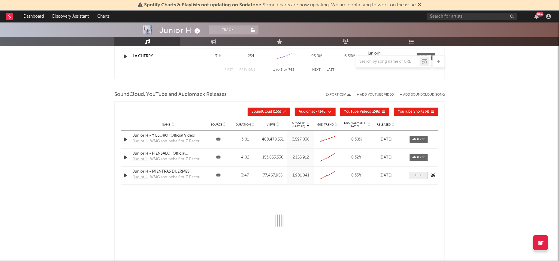
select select "6m"
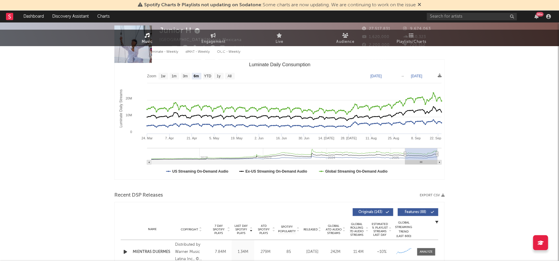
scroll to position [0, 0]
